Goal: Task Accomplishment & Management: Manage account settings

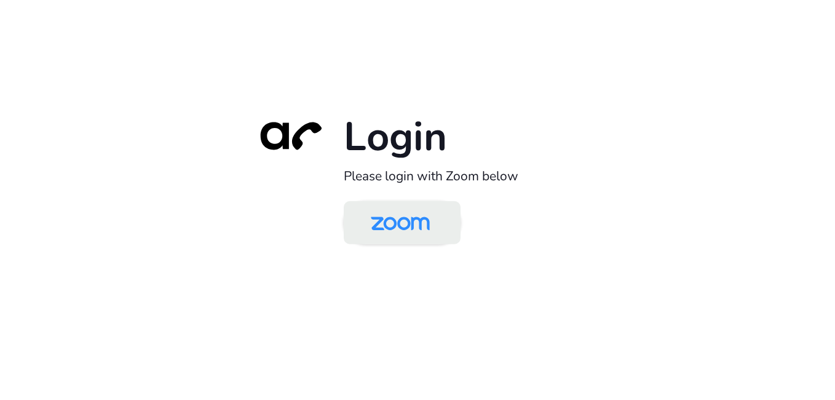
click at [384, 209] on img at bounding box center [400, 224] width 85 height 40
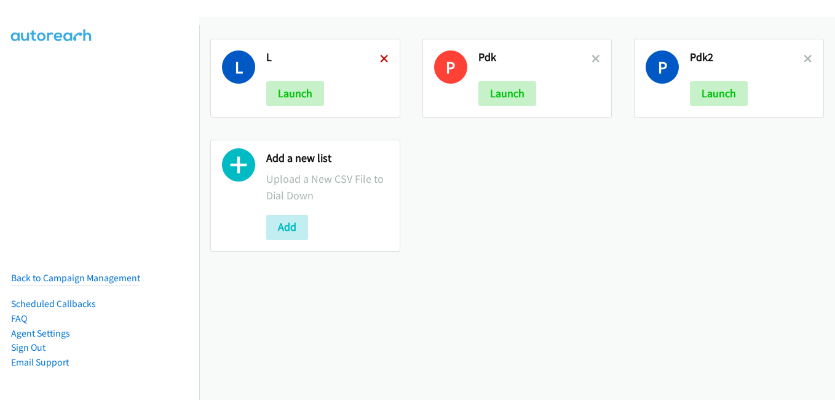
click at [382, 61] on icon at bounding box center [384, 59] width 9 height 9
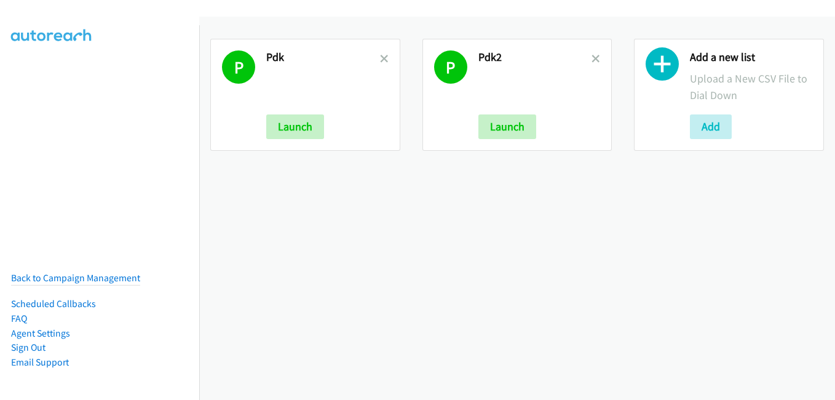
click at [382, 61] on icon at bounding box center [384, 59] width 9 height 9
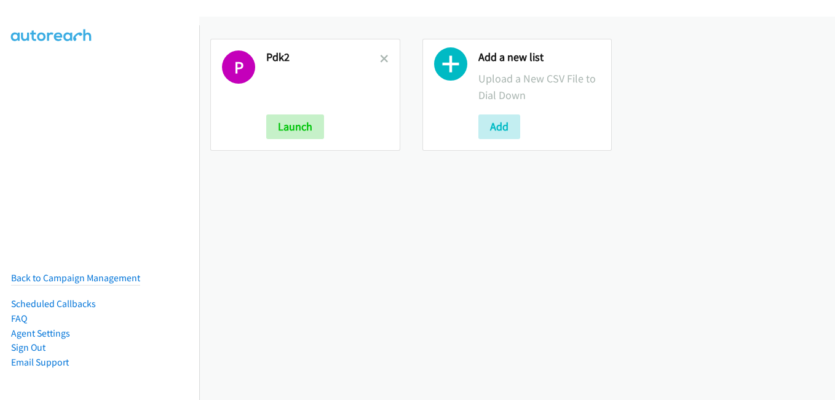
click at [382, 61] on icon at bounding box center [384, 59] width 9 height 9
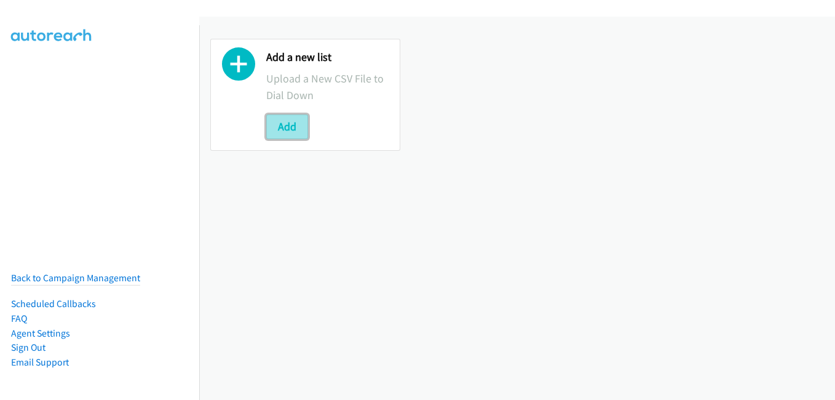
click at [300, 120] on button "Add" at bounding box center [287, 126] width 42 height 25
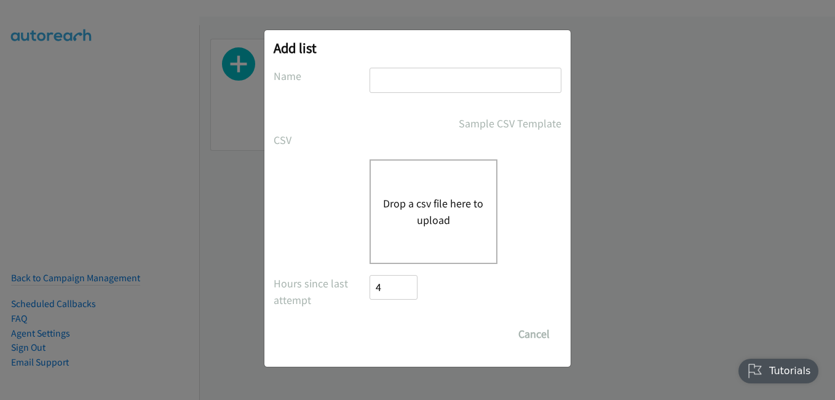
click at [435, 81] on input "text" at bounding box center [466, 80] width 192 height 25
type input "p"
click at [431, 190] on div "Drop a csv file here to upload" at bounding box center [434, 211] width 128 height 105
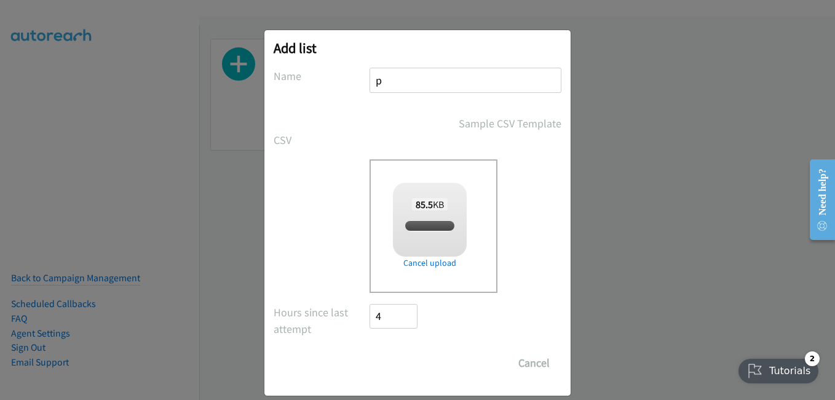
checkbox input "true"
click at [399, 368] on input "Save List" at bounding box center [402, 363] width 65 height 25
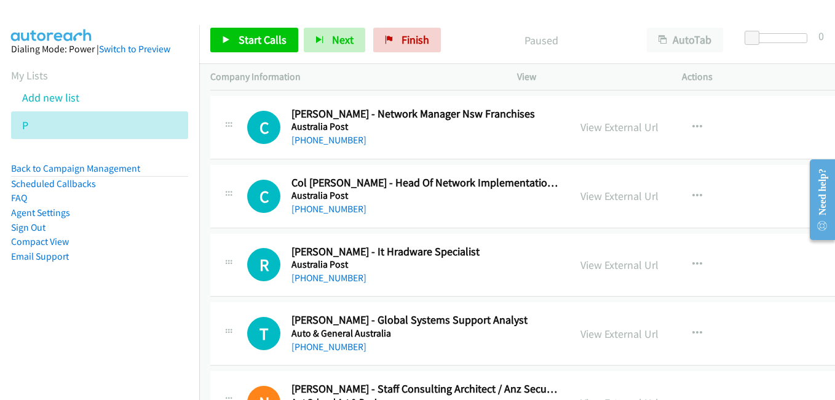
scroll to position [24021, 0]
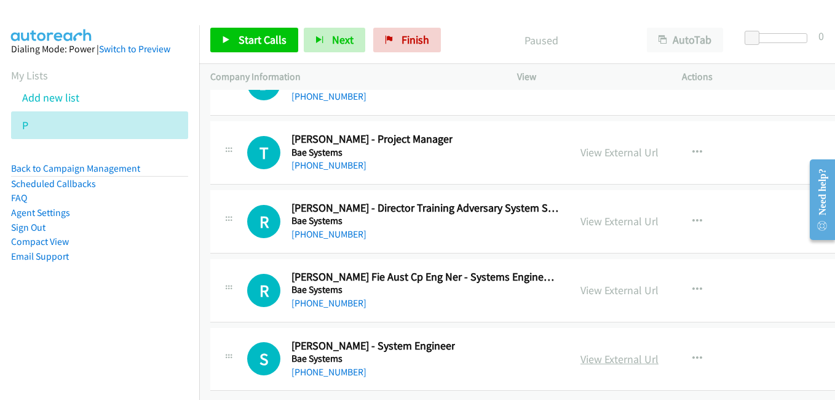
click at [595, 354] on link "View External Url" at bounding box center [620, 359] width 78 height 14
click at [586, 283] on link "View External Url" at bounding box center [620, 290] width 78 height 14
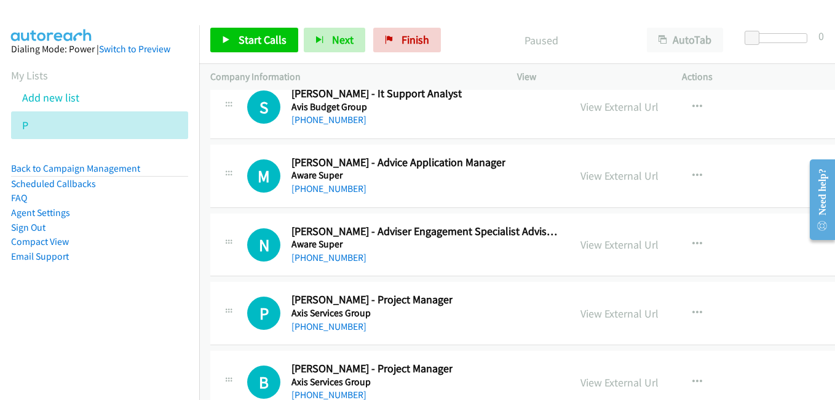
scroll to position [23652, 0]
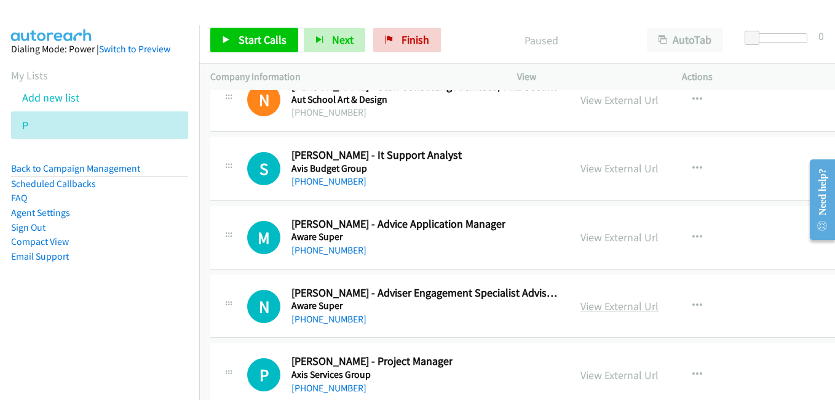
click at [597, 311] on link "View External Url" at bounding box center [620, 306] width 78 height 14
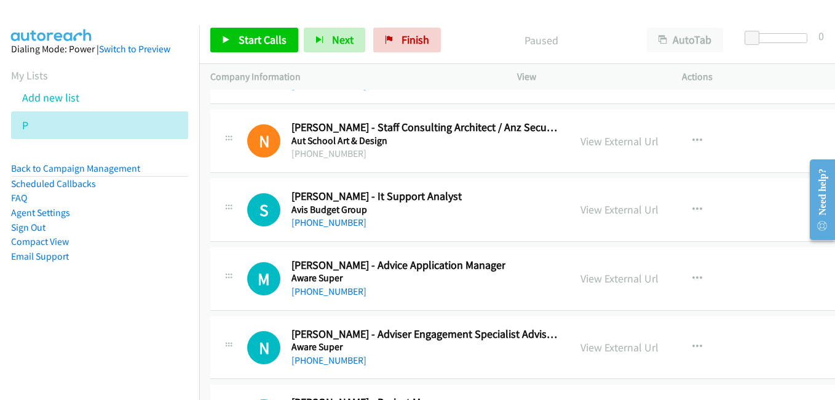
scroll to position [23591, 0]
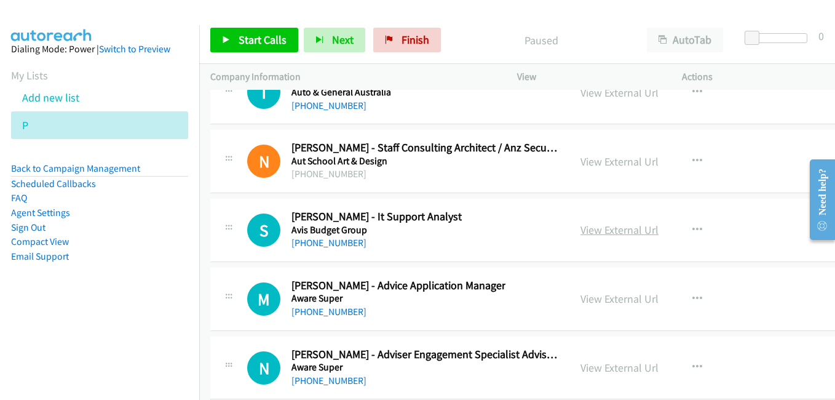
drag, startPoint x: 586, startPoint y: 231, endPoint x: 575, endPoint y: 231, distance: 10.5
click at [586, 231] on link "View External Url" at bounding box center [620, 230] width 78 height 14
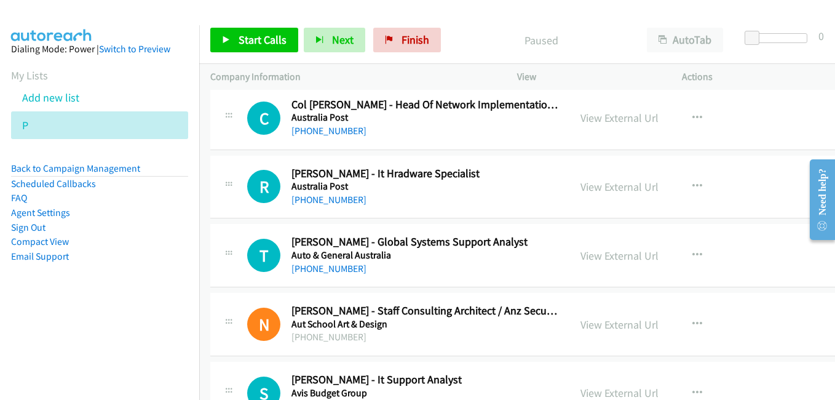
scroll to position [23406, 0]
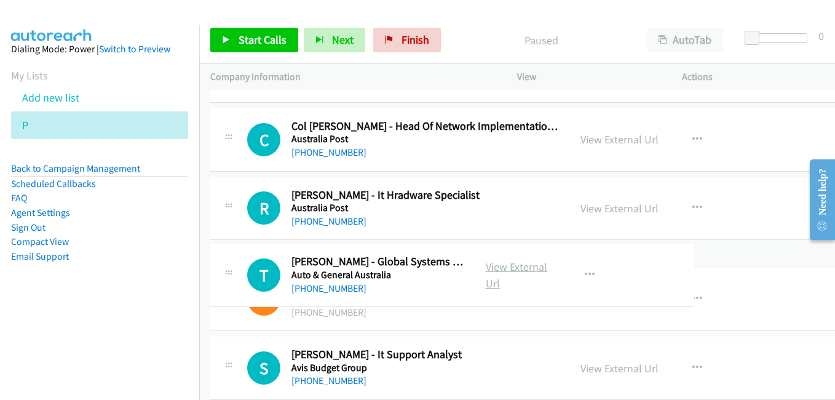
drag, startPoint x: 365, startPoint y: 265, endPoint x: 512, endPoint y: 263, distance: 147.0
drag, startPoint x: 511, startPoint y: 263, endPoint x: 472, endPoint y: 262, distance: 39.4
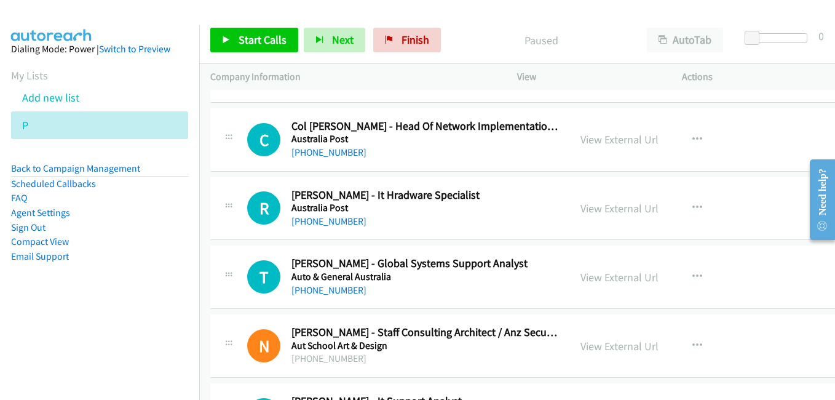
scroll to position [23345, 0]
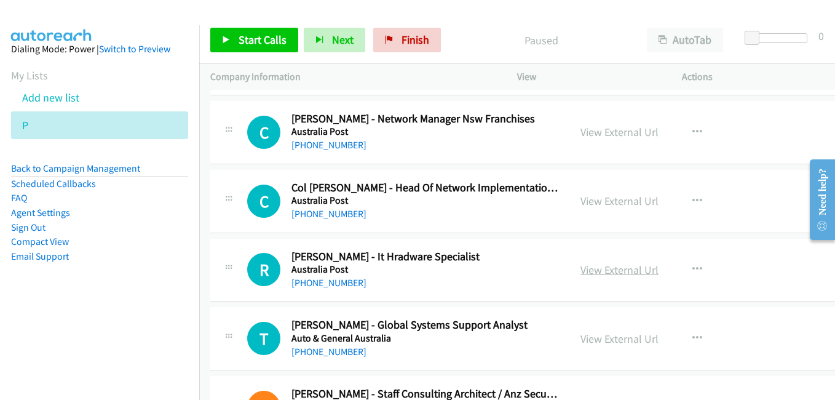
click at [581, 269] on link "View External Url" at bounding box center [620, 270] width 78 height 14
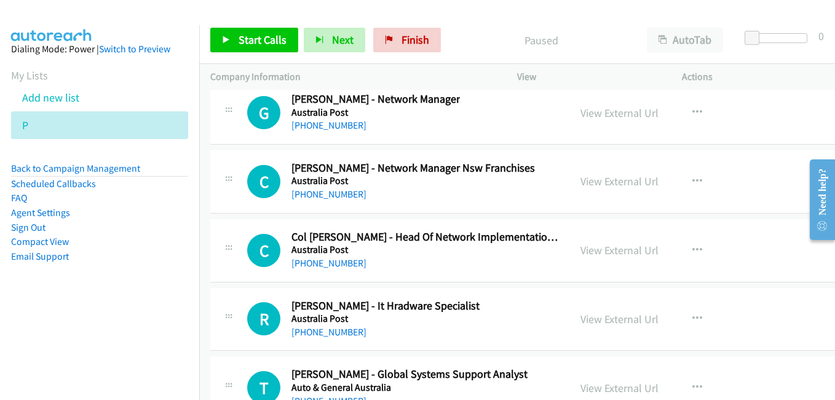
scroll to position [23283, 0]
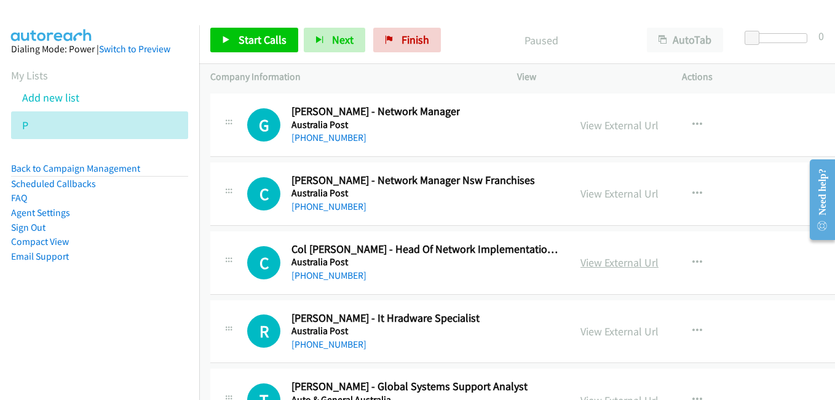
click at [588, 260] on link "View External Url" at bounding box center [620, 262] width 78 height 14
drag, startPoint x: 605, startPoint y: 195, endPoint x: 640, endPoint y: 227, distance: 47.5
click at [605, 195] on link "View External Url" at bounding box center [620, 193] width 78 height 14
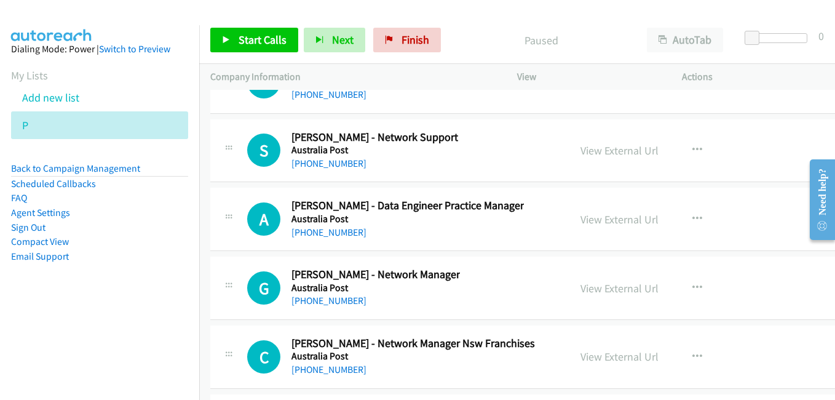
scroll to position [23099, 0]
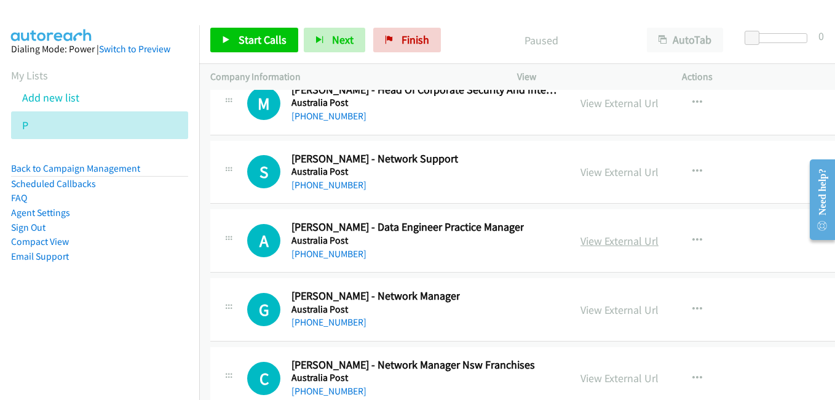
click at [583, 239] on link "View External Url" at bounding box center [620, 241] width 78 height 14
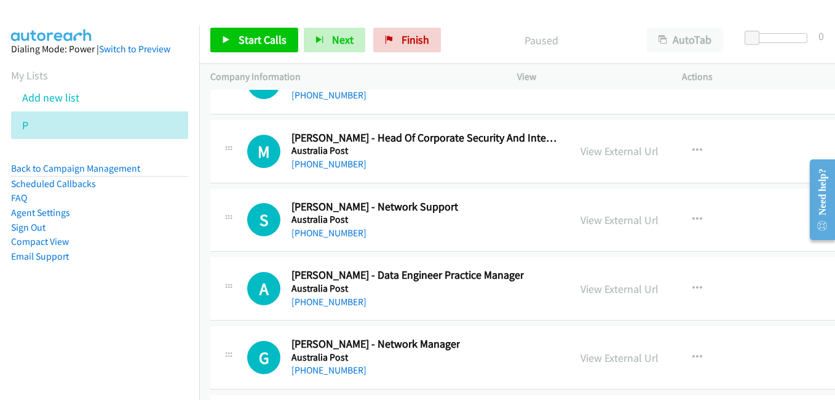
scroll to position [23037, 0]
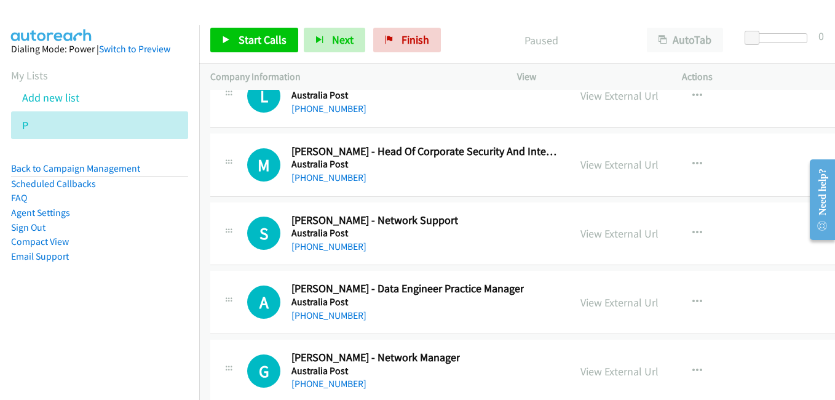
drag, startPoint x: 570, startPoint y: 236, endPoint x: 467, endPoint y: 204, distance: 107.8
click at [581, 236] on link "View External Url" at bounding box center [620, 233] width 78 height 14
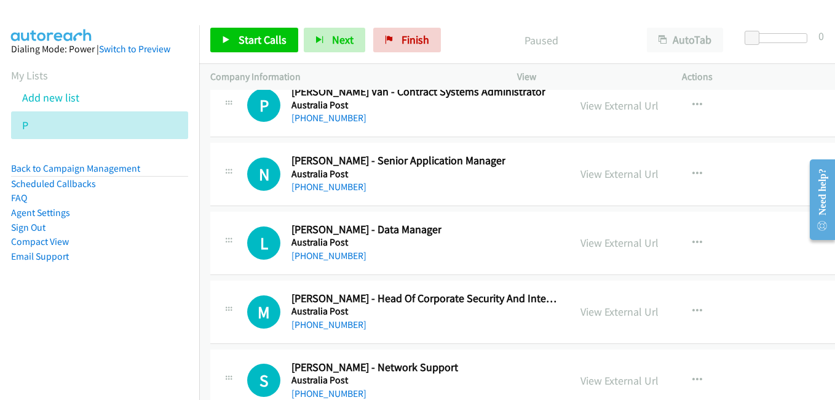
scroll to position [22853, 0]
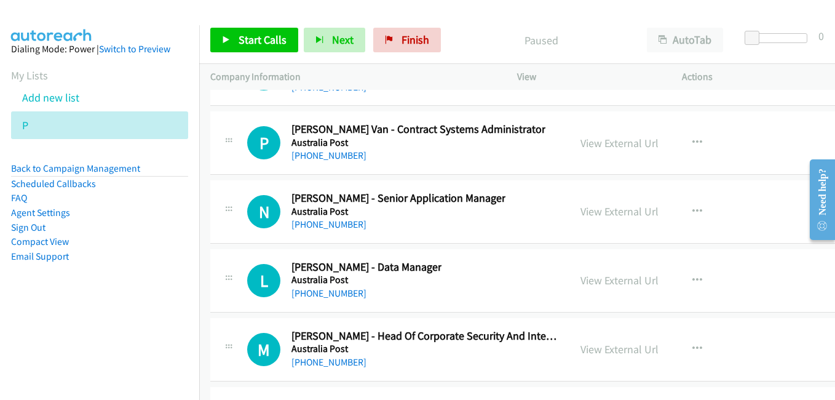
drag, startPoint x: 585, startPoint y: 285, endPoint x: 315, endPoint y: 181, distance: 289.3
click at [585, 285] on link "View External Url" at bounding box center [620, 280] width 78 height 14
click at [581, 207] on link "View External Url" at bounding box center [620, 211] width 78 height 14
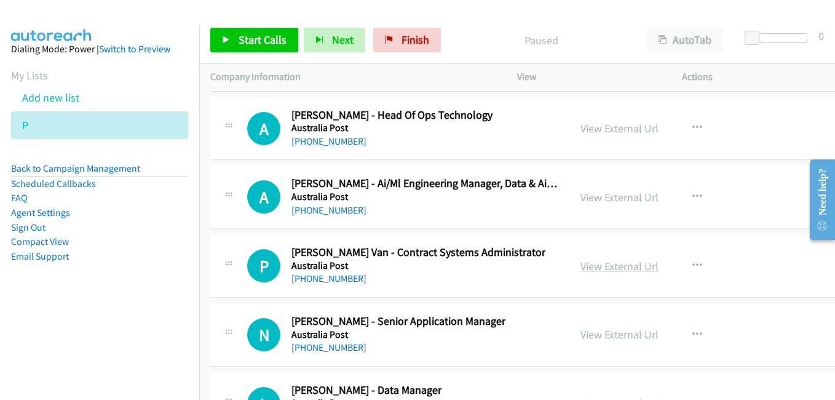
drag, startPoint x: 571, startPoint y: 264, endPoint x: 582, endPoint y: 271, distance: 12.7
click at [581, 264] on link "View External Url" at bounding box center [620, 266] width 78 height 14
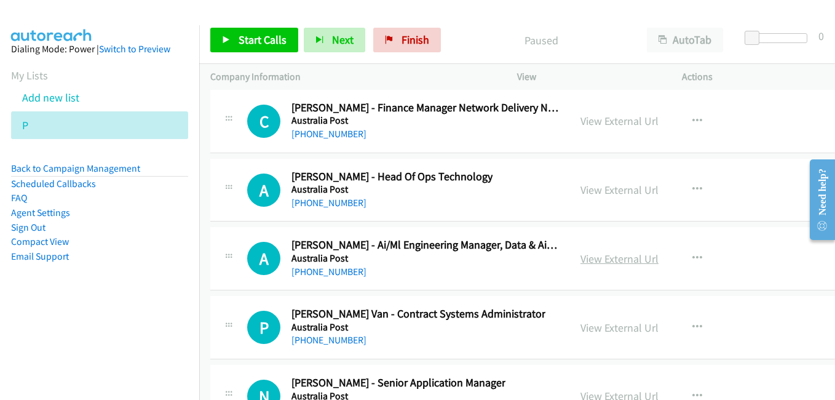
click at [600, 260] on link "View External Url" at bounding box center [620, 259] width 78 height 14
click at [581, 189] on link "View External Url" at bounding box center [620, 190] width 78 height 14
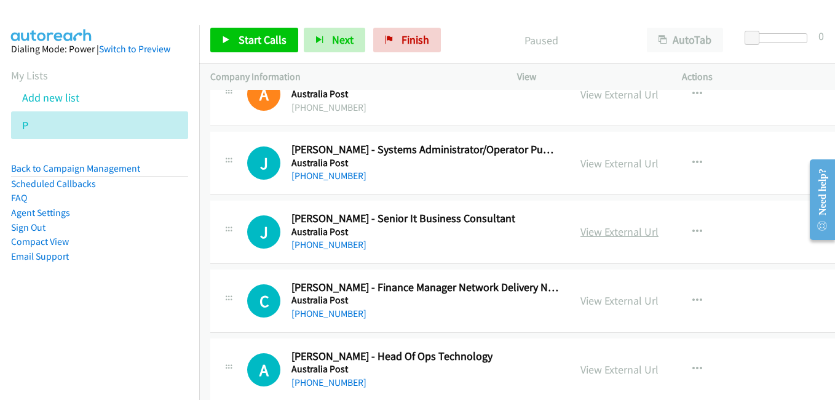
scroll to position [22484, 0]
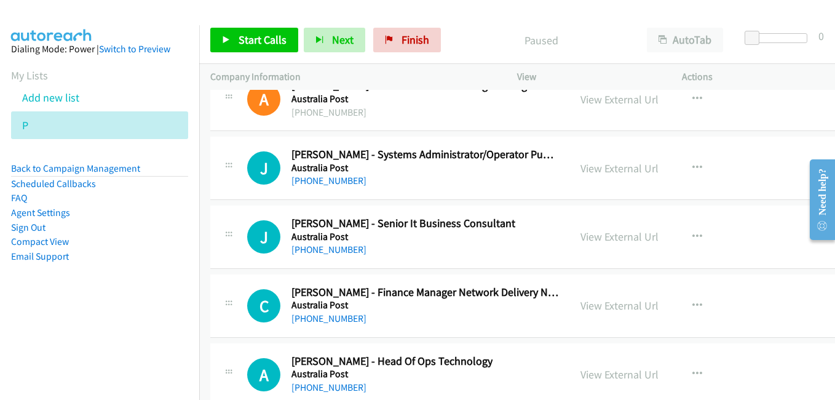
drag, startPoint x: 600, startPoint y: 240, endPoint x: 605, endPoint y: 77, distance: 163.1
click at [600, 240] on link "View External Url" at bounding box center [620, 236] width 78 height 14
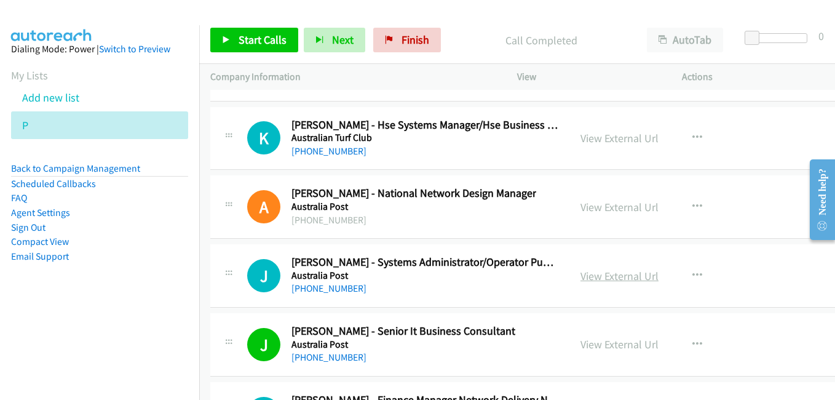
scroll to position [22361, 0]
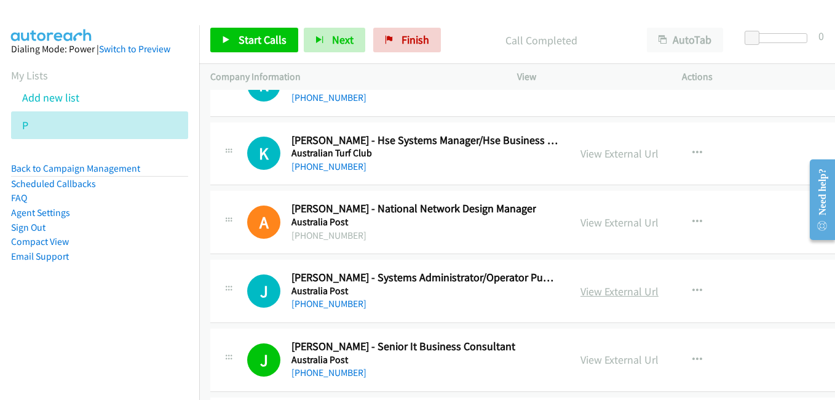
click at [595, 287] on link "View External Url" at bounding box center [620, 291] width 78 height 14
click at [587, 220] on link "View External Url" at bounding box center [620, 222] width 78 height 14
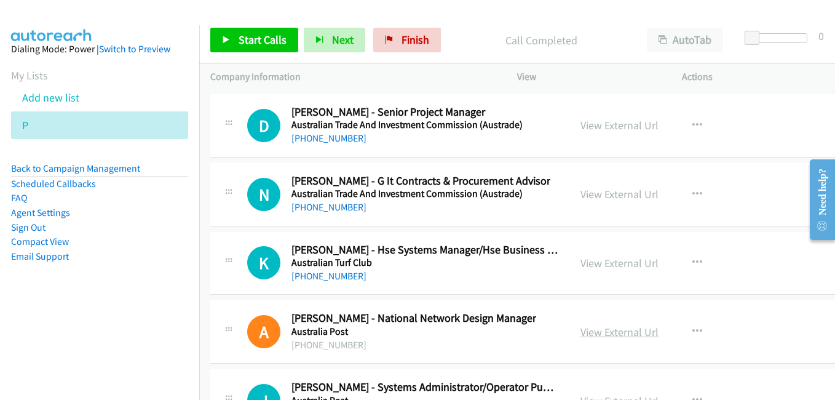
scroll to position [22238, 0]
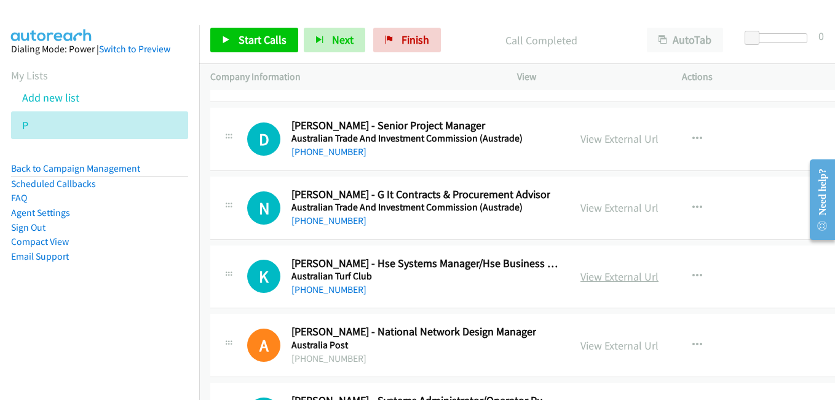
click at [593, 280] on link "View External Url" at bounding box center [620, 276] width 78 height 14
click at [590, 204] on link "View External Url" at bounding box center [620, 208] width 78 height 14
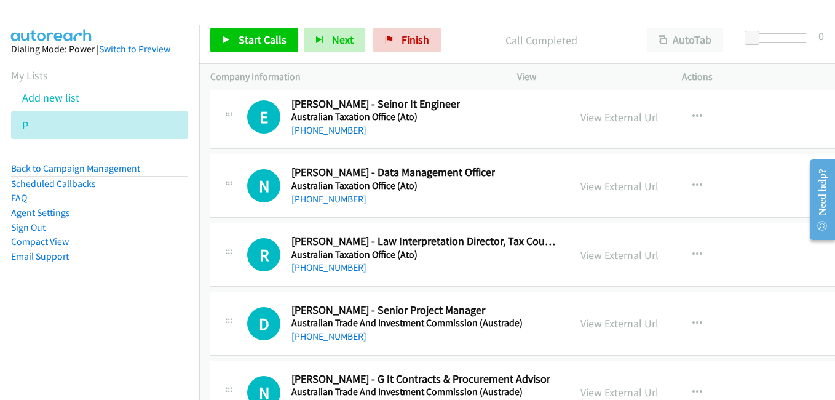
scroll to position [21992, 0]
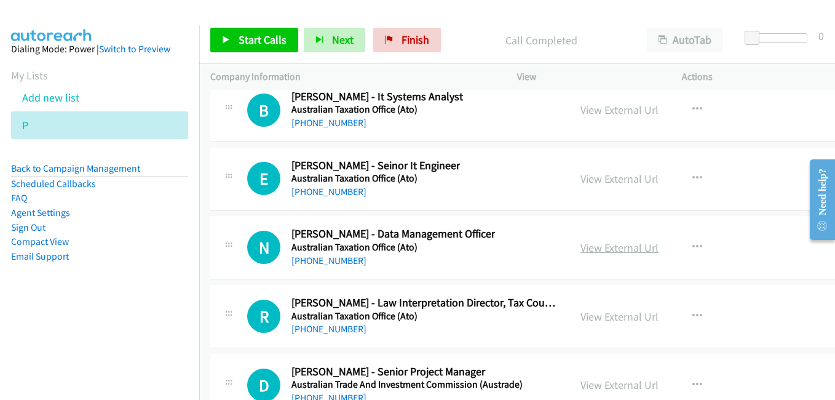
click at [595, 248] on link "View External Url" at bounding box center [620, 247] width 78 height 14
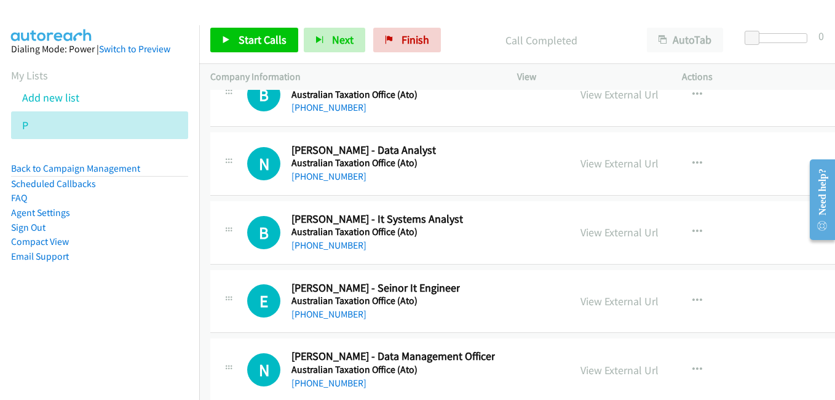
scroll to position [21869, 0]
click at [584, 298] on link "View External Url" at bounding box center [620, 302] width 78 height 14
click at [581, 236] on link "View External Url" at bounding box center [620, 233] width 78 height 14
drag, startPoint x: 574, startPoint y: 165, endPoint x: 463, endPoint y: 138, distance: 115.3
click at [581, 165] on link "View External Url" at bounding box center [620, 164] width 78 height 14
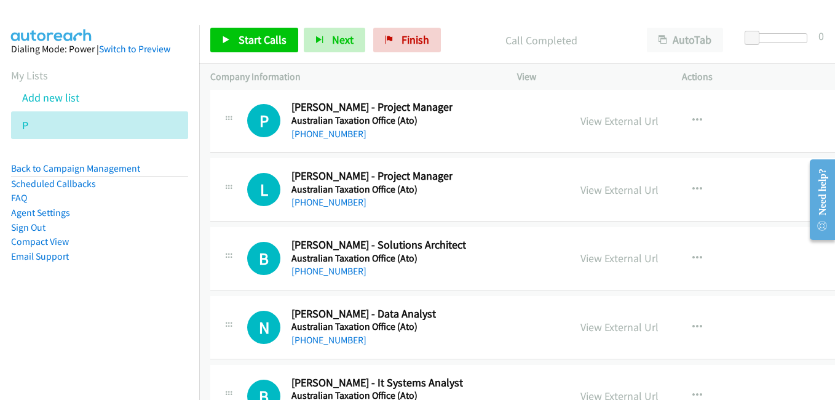
scroll to position [21684, 0]
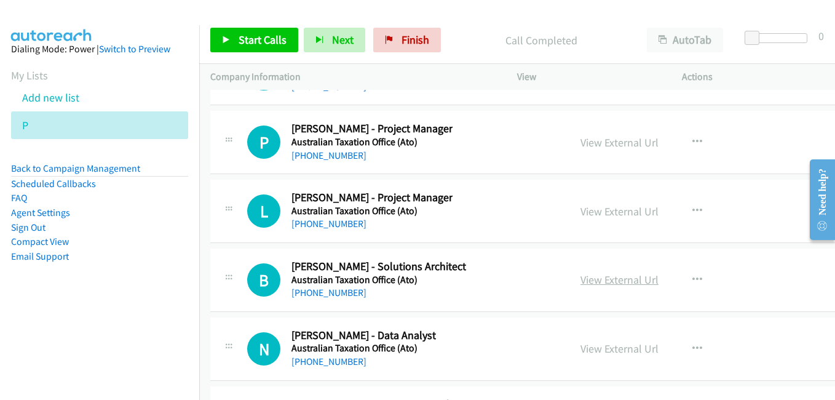
click at [586, 282] on link "View External Url" at bounding box center [620, 279] width 78 height 14
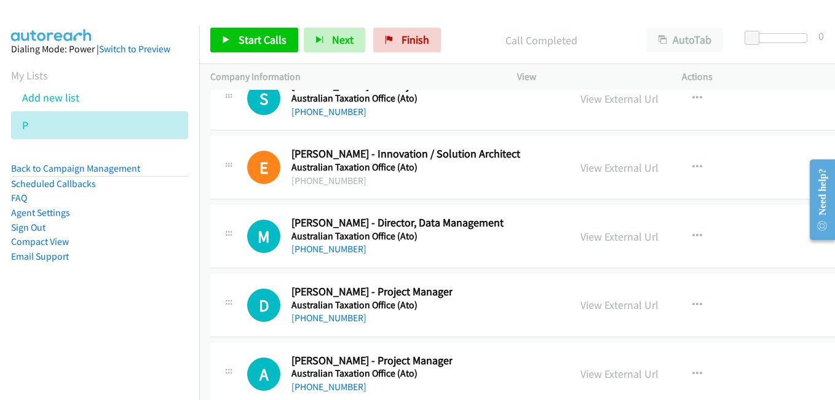
scroll to position [21254, 0]
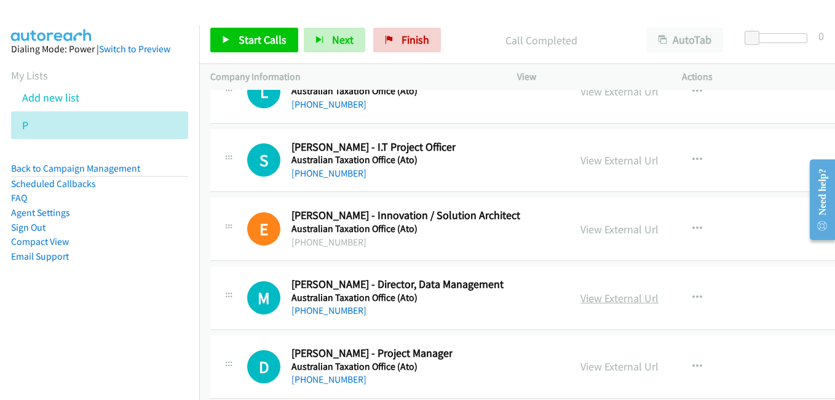
click at [589, 299] on link "View External Url" at bounding box center [620, 298] width 78 height 14
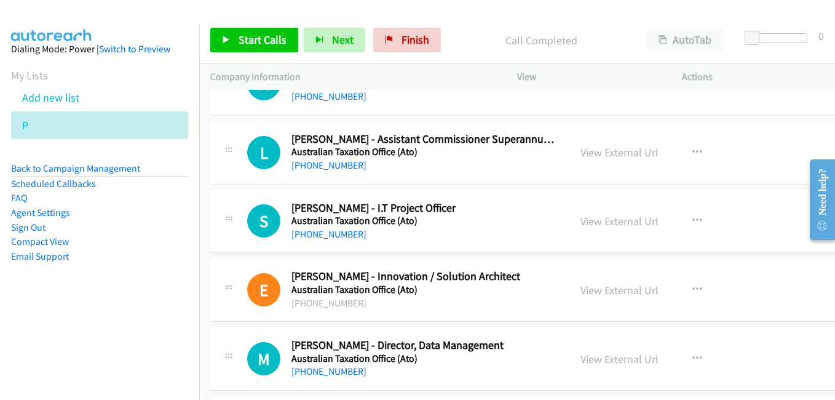
scroll to position [21192, 0]
click at [585, 293] on link "View External Url" at bounding box center [620, 291] width 78 height 14
click at [581, 218] on link "View External Url" at bounding box center [620, 222] width 78 height 14
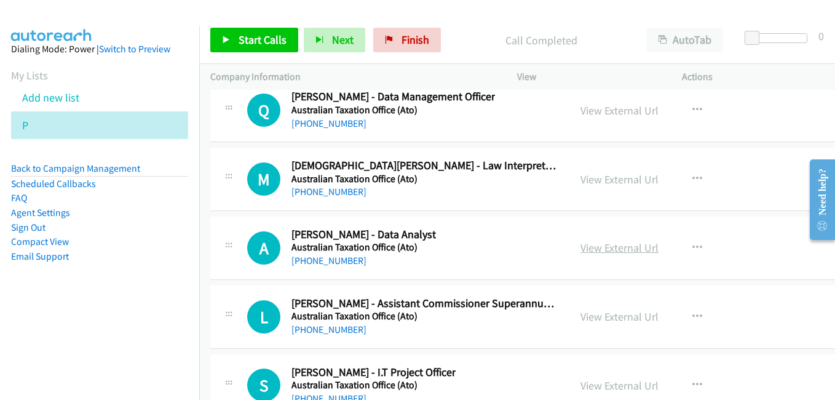
scroll to position [21008, 0]
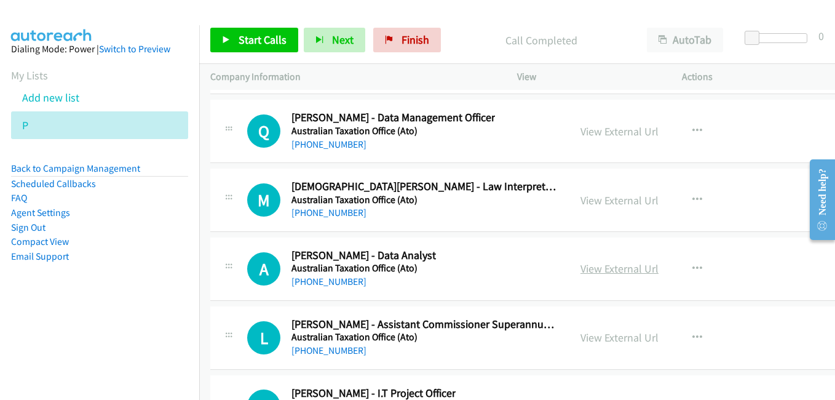
click at [582, 271] on link "View External Url" at bounding box center [620, 268] width 78 height 14
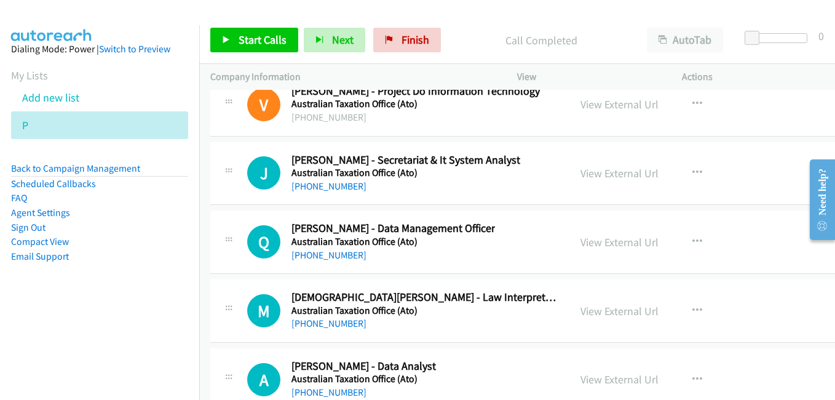
scroll to position [20884, 0]
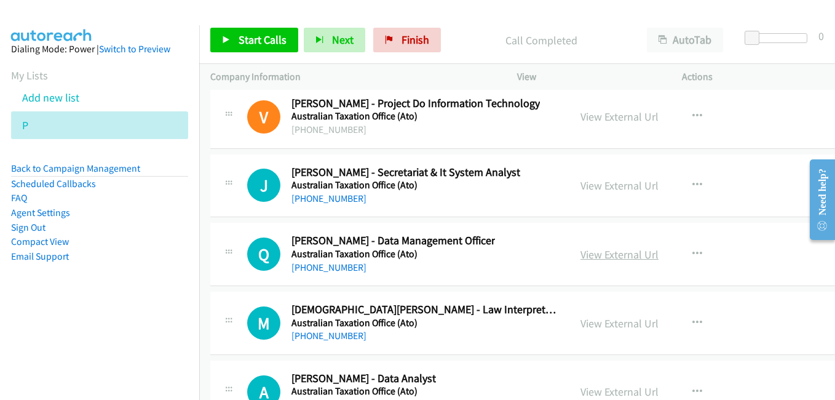
click at [592, 251] on link "View External Url" at bounding box center [620, 254] width 78 height 14
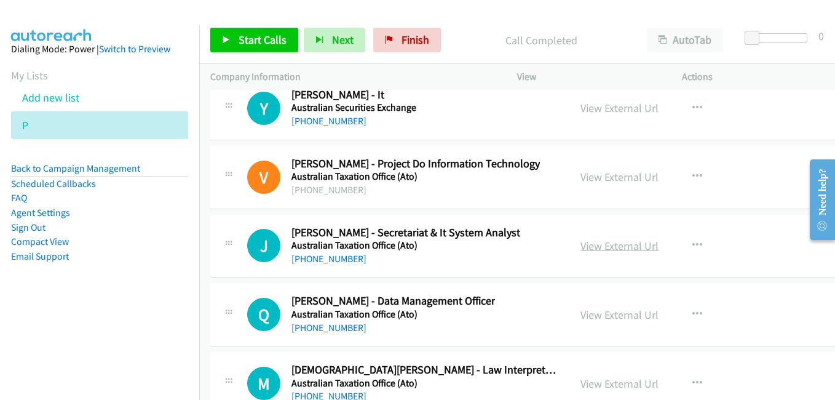
scroll to position [20823, 0]
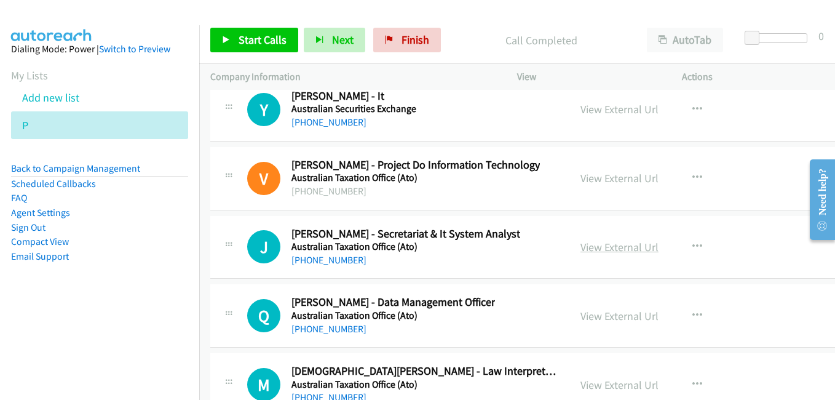
click at [590, 248] on link "View External Url" at bounding box center [620, 247] width 78 height 14
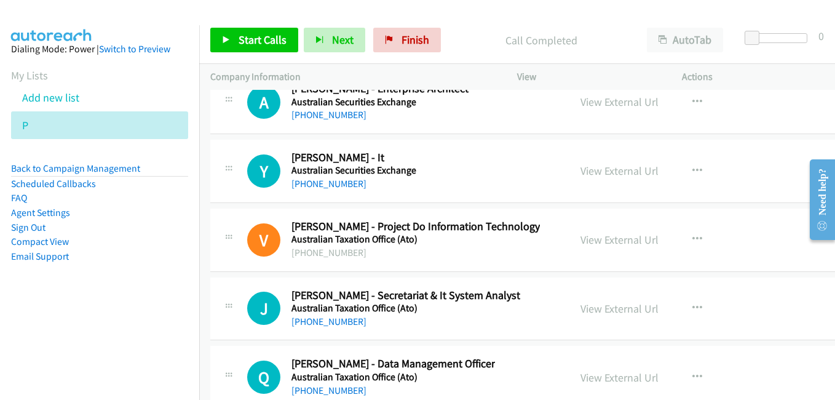
drag, startPoint x: 594, startPoint y: 242, endPoint x: 525, endPoint y: 235, distance: 69.2
click at [594, 242] on link "View External Url" at bounding box center [620, 239] width 78 height 14
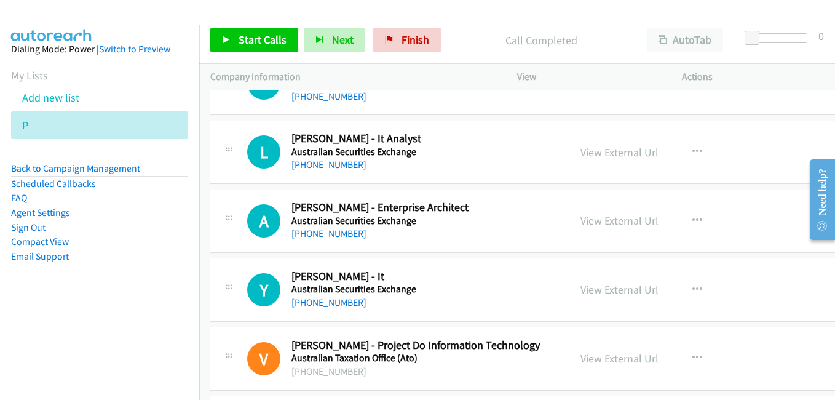
scroll to position [20638, 0]
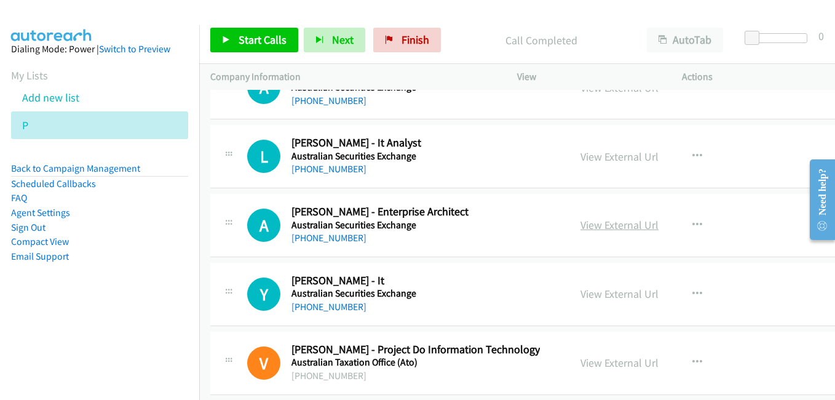
click at [581, 223] on link "View External Url" at bounding box center [620, 225] width 78 height 14
click at [589, 159] on link "View External Url" at bounding box center [620, 156] width 78 height 14
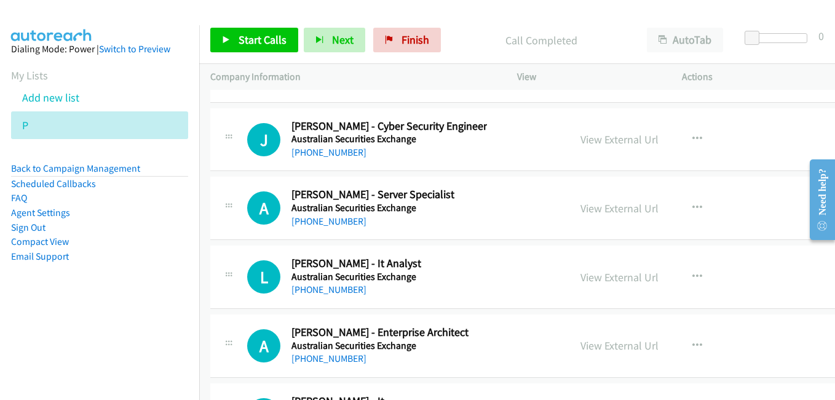
scroll to position [20515, 0]
